Goal: Download file/media

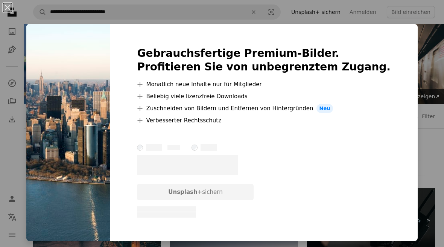
scroll to position [212, 0]
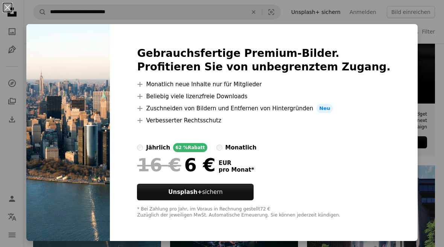
click at [394, 11] on div "An X shape Gebrauchsfertige Premium-Bilder. Profitieren Sie von unbegrenztem Zu…" at bounding box center [222, 123] width 444 height 247
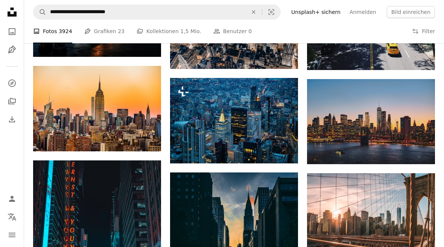
scroll to position [500, 0]
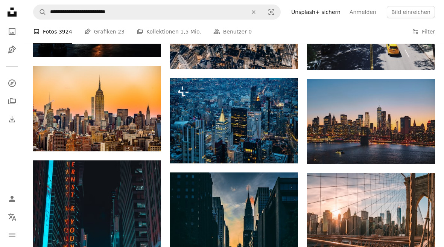
click at [418, 151] on icon "Arrow pointing down" at bounding box center [420, 150] width 6 height 9
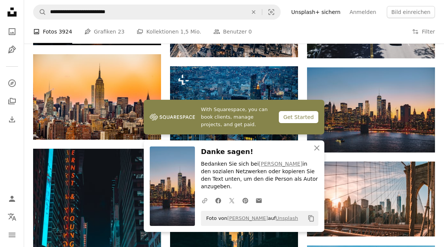
click at [321, 152] on icon "An X shape" at bounding box center [316, 147] width 9 height 9
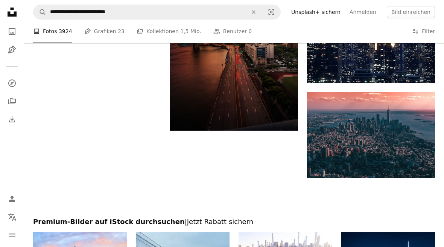
scroll to position [949, 0]
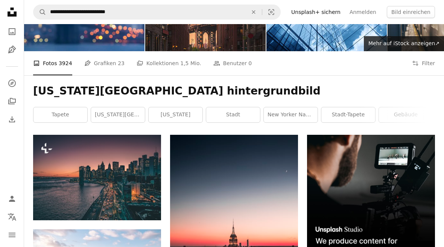
scroll to position [53, 0]
click at [122, 114] on link "[US_STATE][GEOGRAPHIC_DATA]" at bounding box center [118, 114] width 54 height 15
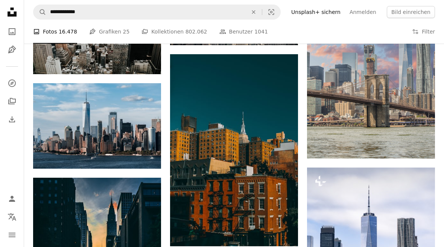
scroll to position [820, 0]
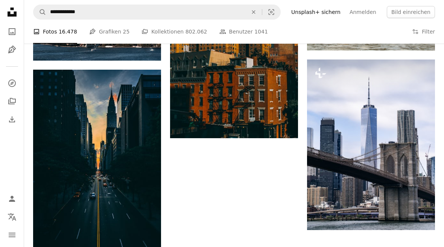
scroll to position [926, 0]
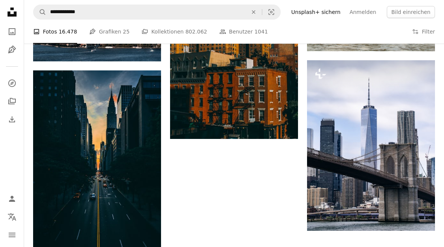
click at [144, 246] on icon "Arrow pointing down" at bounding box center [146, 248] width 6 height 9
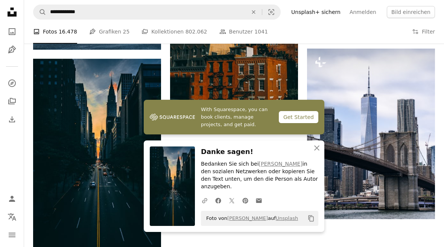
click at [316, 152] on icon "An X shape" at bounding box center [316, 147] width 9 height 9
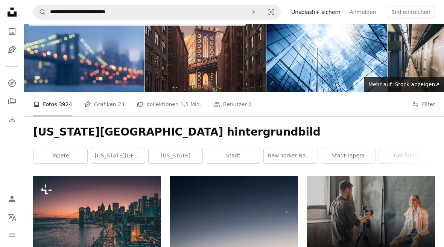
scroll to position [6, 0]
